Goal: Task Accomplishment & Management: Complete application form

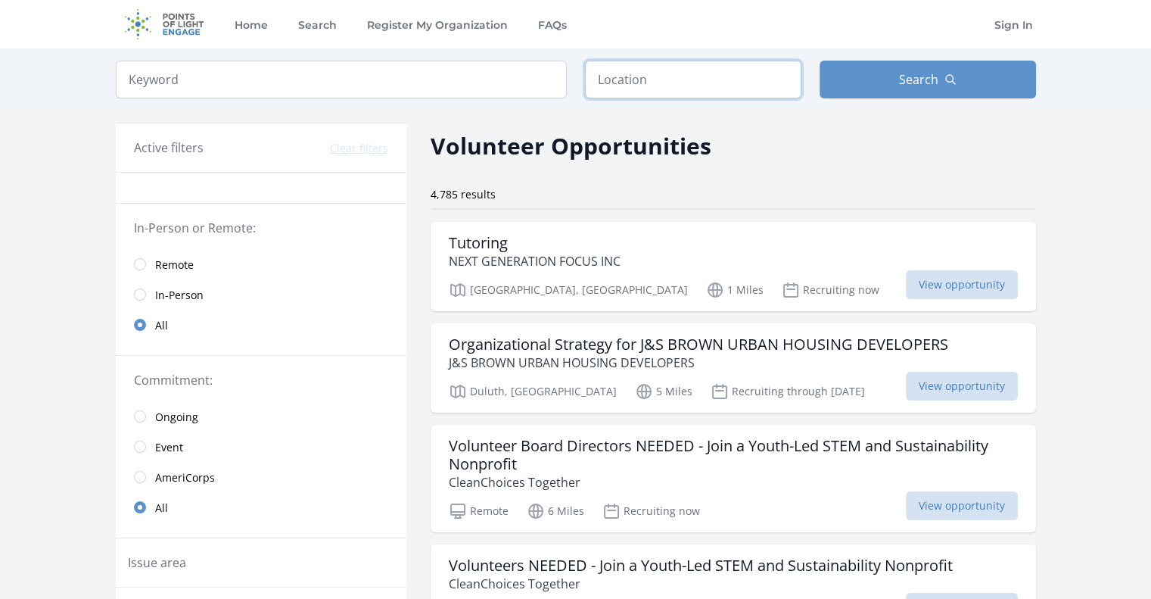
click at [640, 78] on input "text" at bounding box center [693, 80] width 216 height 38
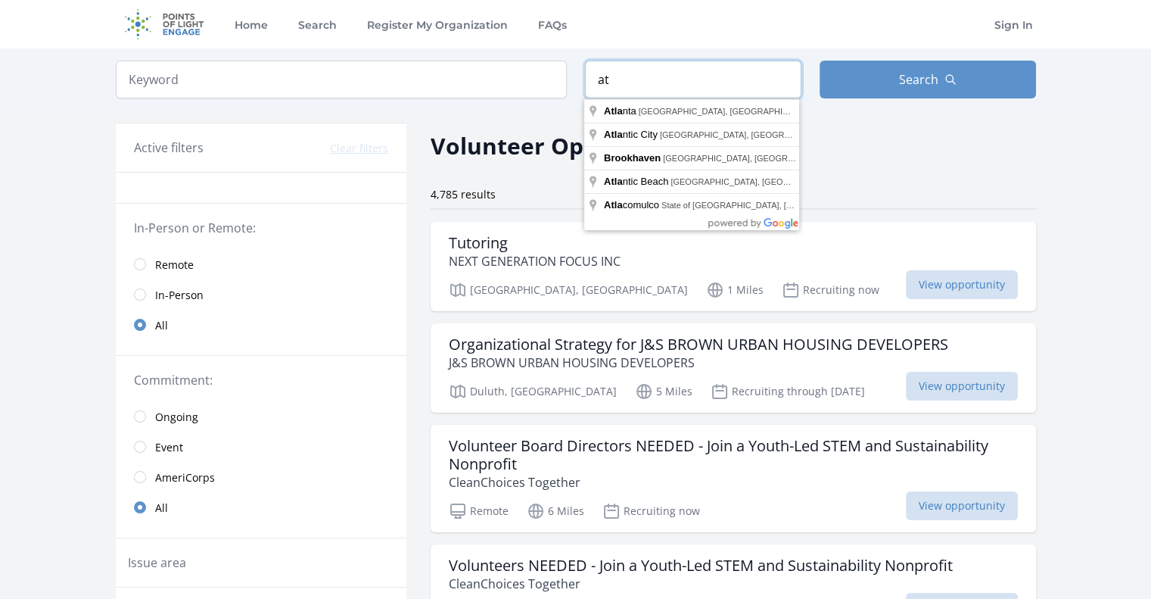
type input "a"
type input "[GEOGRAPHIC_DATA], [GEOGRAPHIC_DATA]"
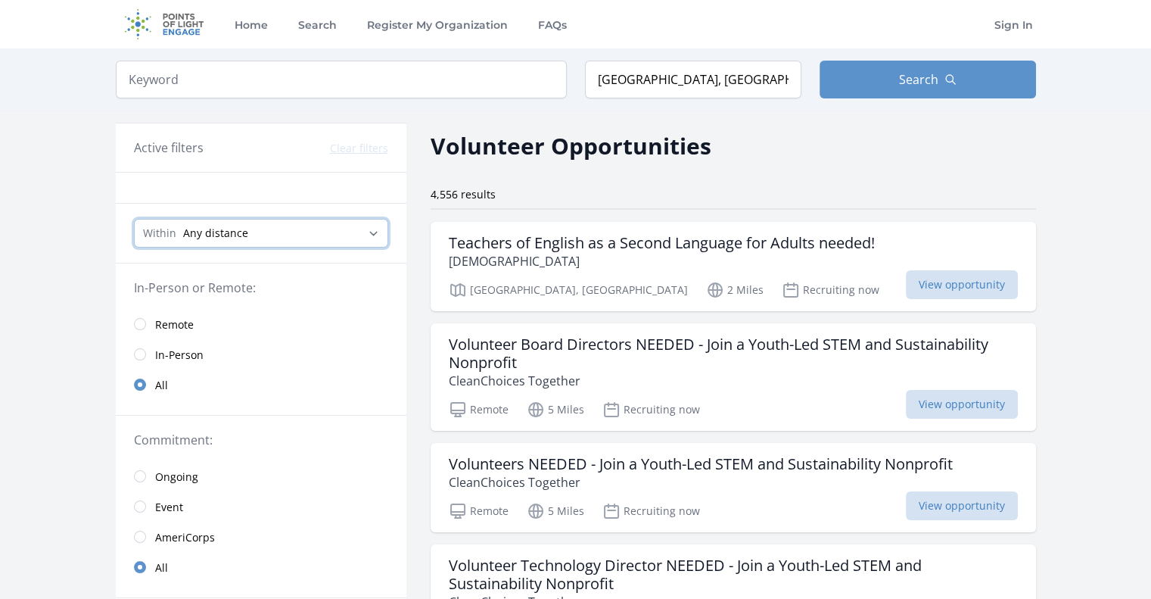
click at [267, 238] on select "Any distance , 5 Miles , 20 Miles , 50 Miles , 100 Miles" at bounding box center [261, 233] width 254 height 29
select select "32186"
click at [134, 219] on select "Any distance , 5 Miles , 20 Miles , 50 Miles , 100 Miles" at bounding box center [261, 233] width 254 height 29
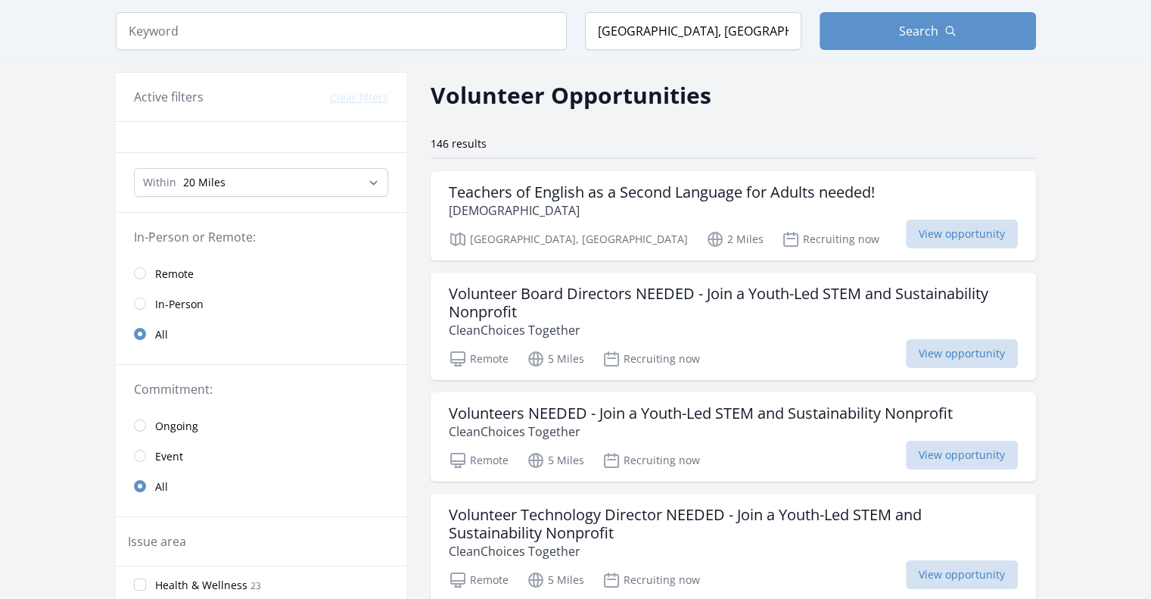
scroll to position [151, 0]
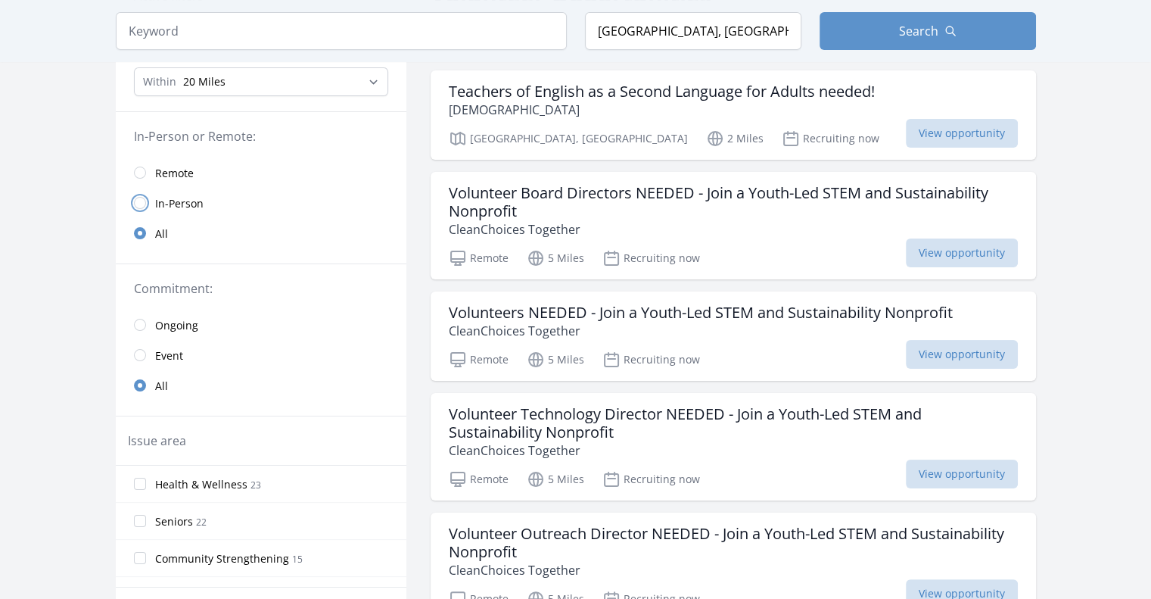
click at [137, 203] on input "radio" at bounding box center [140, 203] width 12 height 12
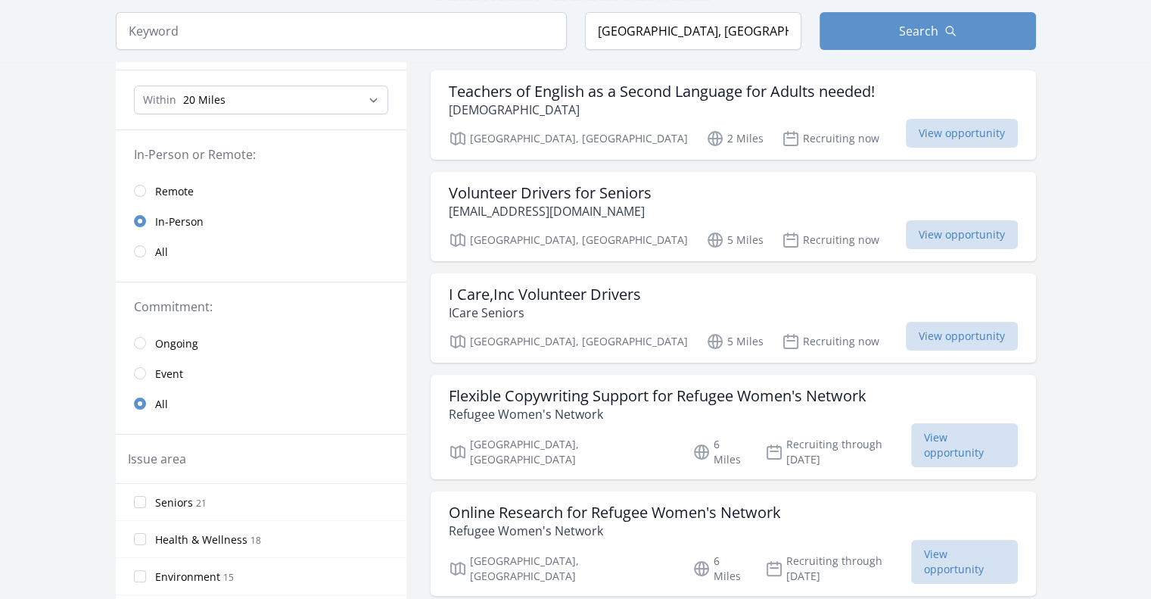
scroll to position [303, 0]
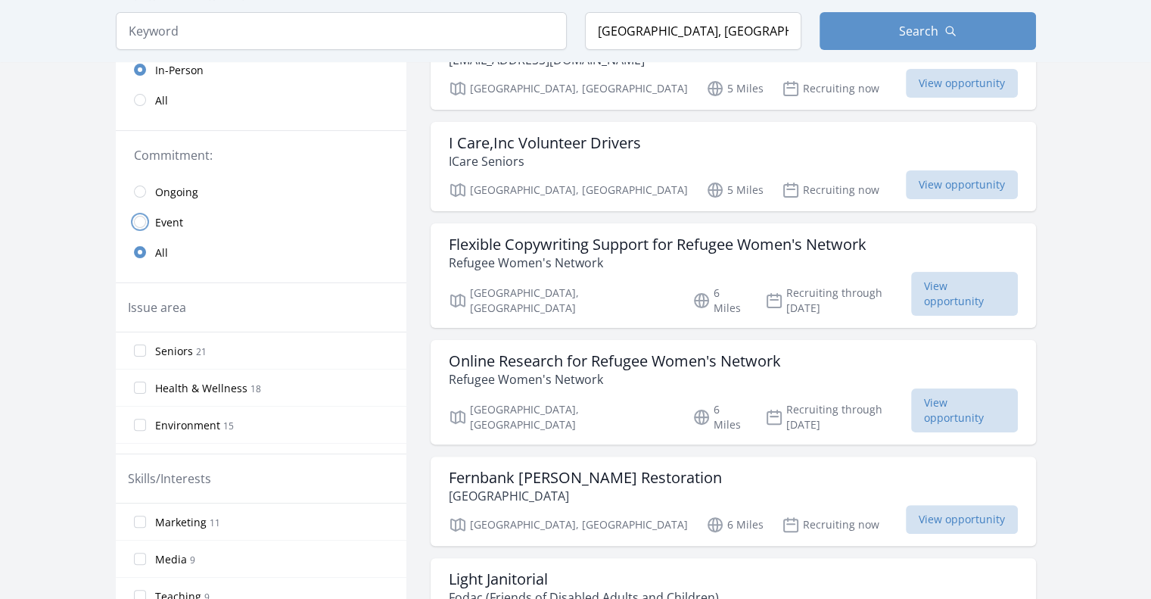
click at [143, 222] on input "radio" at bounding box center [140, 222] width 12 height 12
